Goal: Transaction & Acquisition: Subscribe to service/newsletter

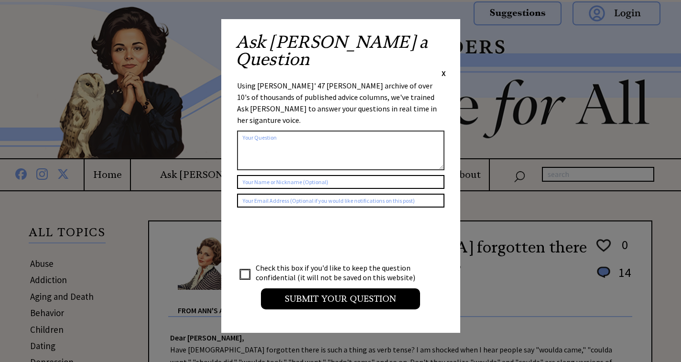
click at [444, 68] on span "X" at bounding box center [443, 73] width 4 height 10
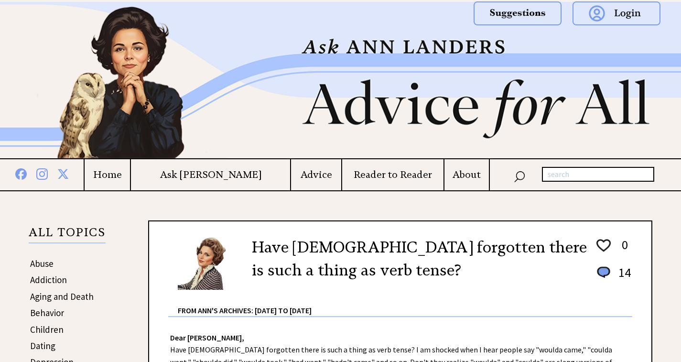
click at [130, 172] on h4 "Home" at bounding box center [107, 175] width 45 height 12
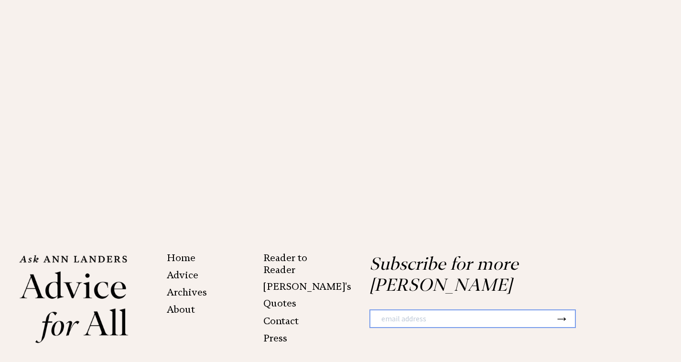
scroll to position [1952, 0]
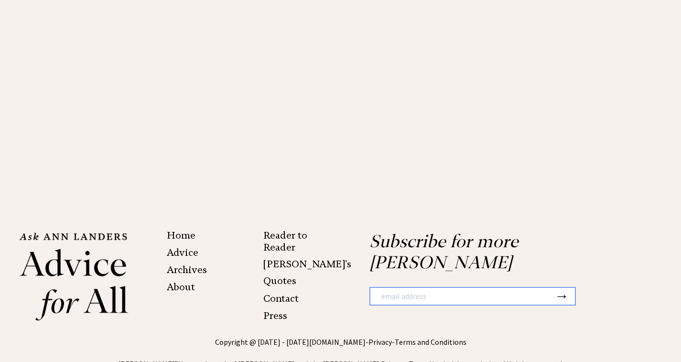
click at [435, 288] on input "text" at bounding box center [462, 296] width 184 height 17
type input "psalms30@hotmail.com"
click at [564, 288] on button "→" at bounding box center [561, 296] width 14 height 16
type input "psalms30@hotmail.com"
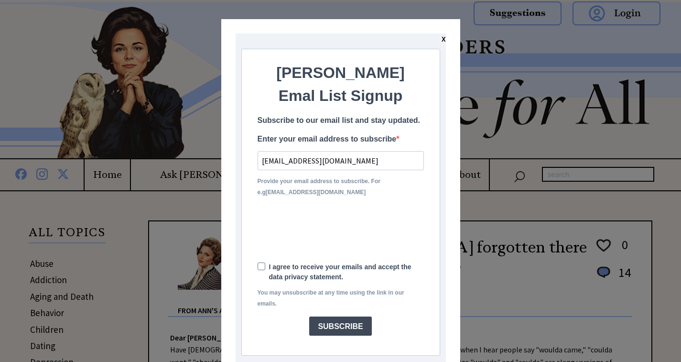
click at [343, 323] on button "SUBSCRIBE" at bounding box center [340, 325] width 62 height 19
